Goal: Communication & Community: Answer question/provide support

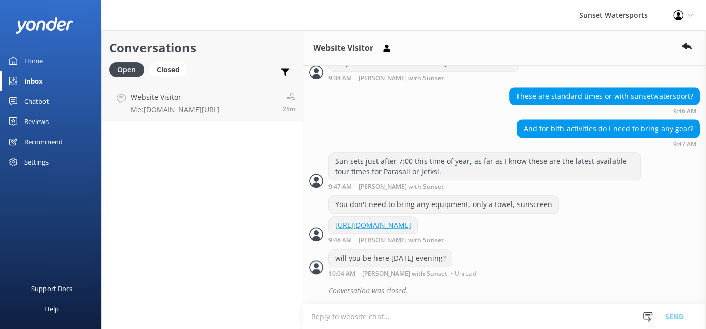
scroll to position [810, 0]
click at [171, 72] on div "Closed" at bounding box center [168, 69] width 38 height 15
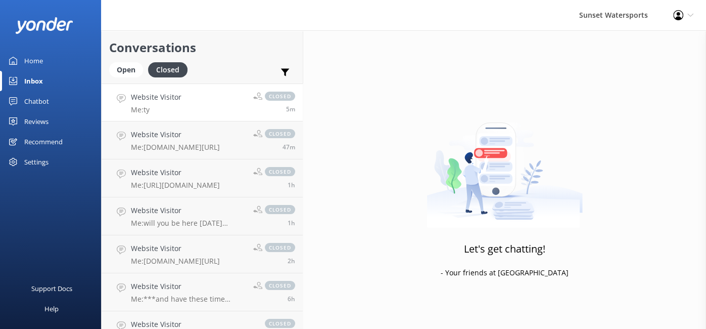
click at [208, 110] on link "Website Visitor Me: ty closed 5m" at bounding box center [202, 102] width 201 height 38
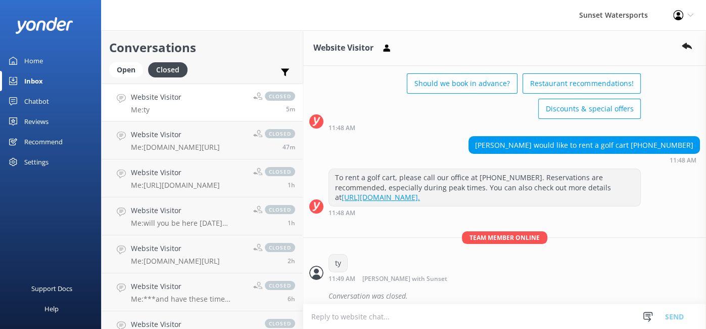
scroll to position [51, 0]
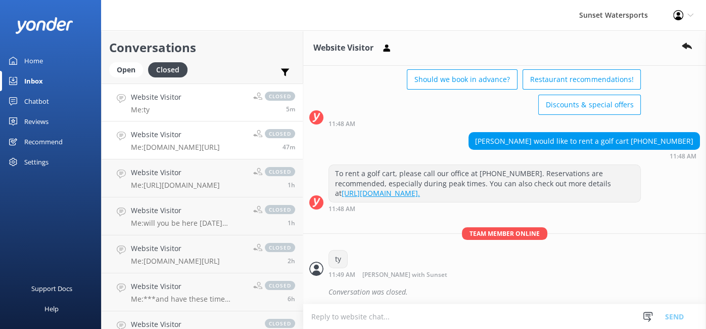
click at [185, 150] on p "Me: [DOMAIN_NAME][URL]" at bounding box center [175, 147] width 89 height 9
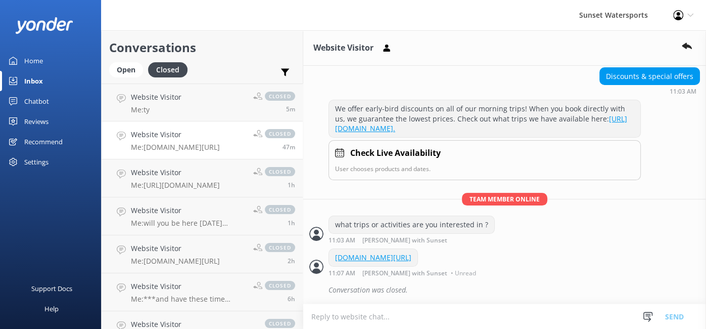
scroll to position [123, 0]
click at [175, 176] on h4 "Website Visitor" at bounding box center [175, 172] width 89 height 11
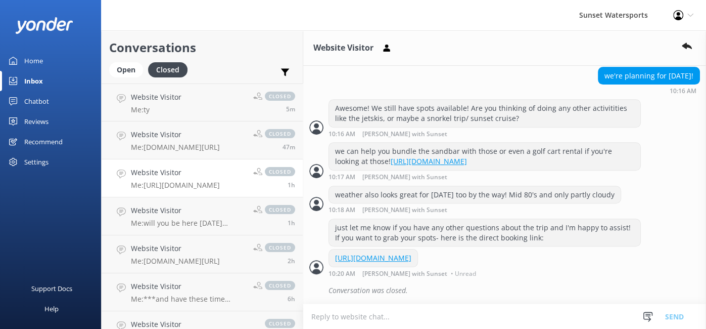
scroll to position [346, 0]
click at [171, 223] on p "Me: will you be here [DATE] evening?" at bounding box center [188, 222] width 115 height 9
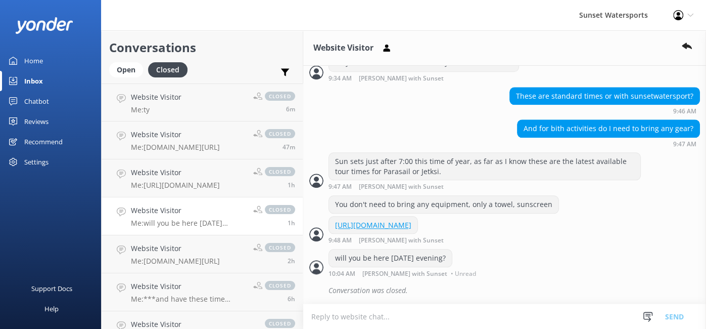
scroll to position [810, 0]
click at [151, 257] on p "Me: [DOMAIN_NAME][URL]" at bounding box center [175, 260] width 89 height 9
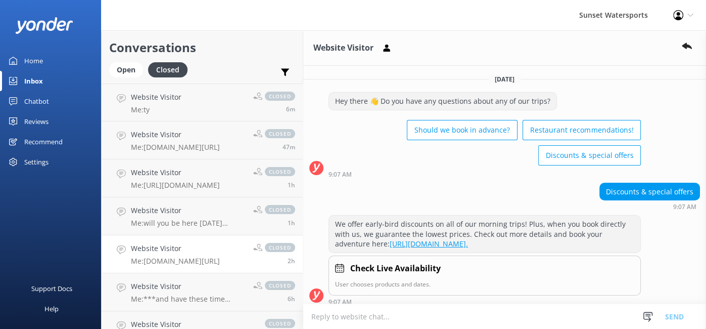
scroll to position [155, 0]
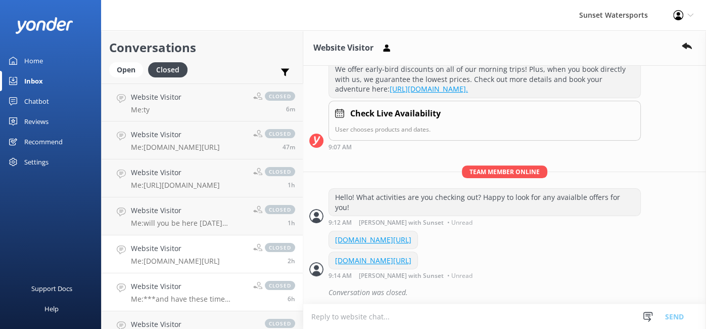
click at [153, 291] on h4 "Website Visitor" at bounding box center [188, 286] width 115 height 11
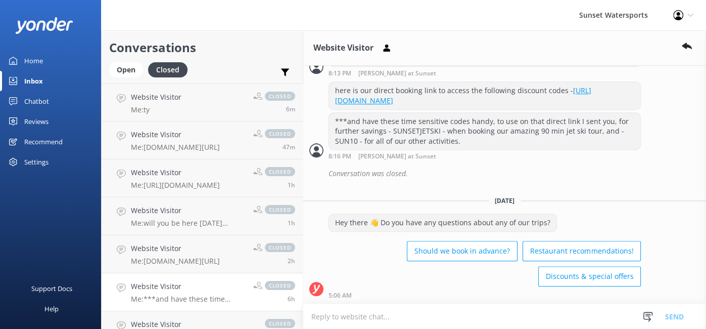
scroll to position [739, 0]
click at [150, 106] on p "Me: ty" at bounding box center [156, 109] width 51 height 9
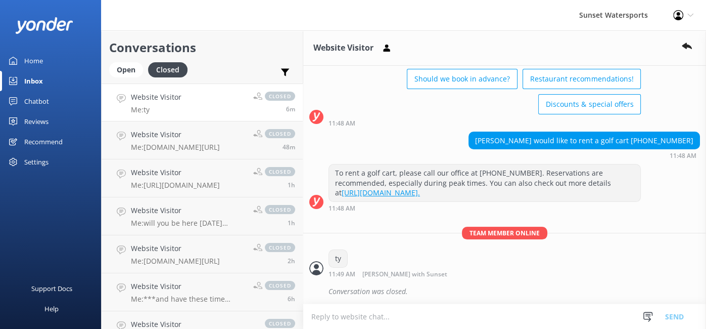
scroll to position [51, 0]
click at [120, 68] on div "Open" at bounding box center [126, 69] width 34 height 15
